Goal: Find specific page/section: Find specific page/section

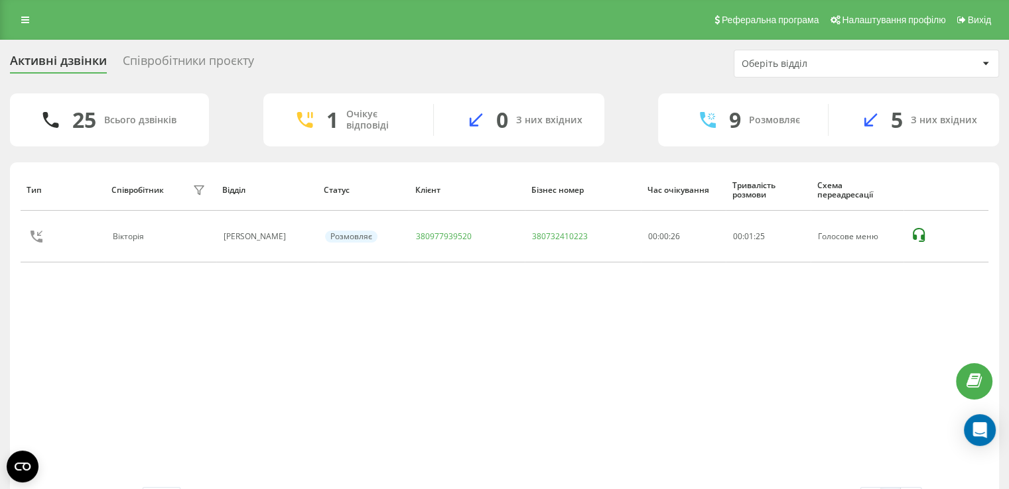
click at [197, 54] on div "Співробітники проєкту" at bounding box center [188, 64] width 131 height 21
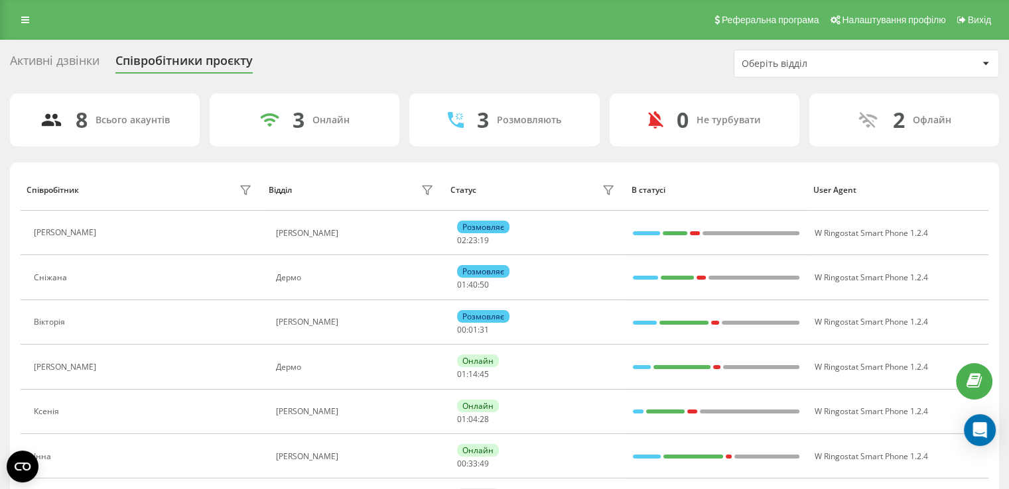
click at [54, 51] on div "Активні дзвінки Співробітники проєкту Оберіть відділ" at bounding box center [504, 64] width 989 height 28
click at [64, 62] on div "Активні дзвінки" at bounding box center [55, 64] width 90 height 21
